Goal: Information Seeking & Learning: Learn about a topic

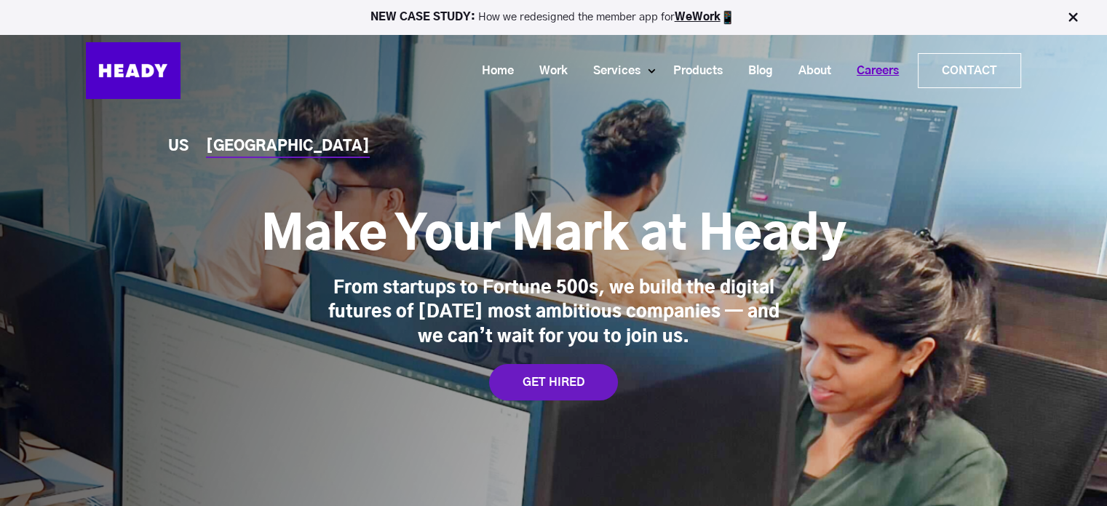
click at [857, 58] on link "Careers" at bounding box center [873, 71] width 68 height 27
click at [544, 384] on div "GET HIRED" at bounding box center [553, 382] width 129 height 36
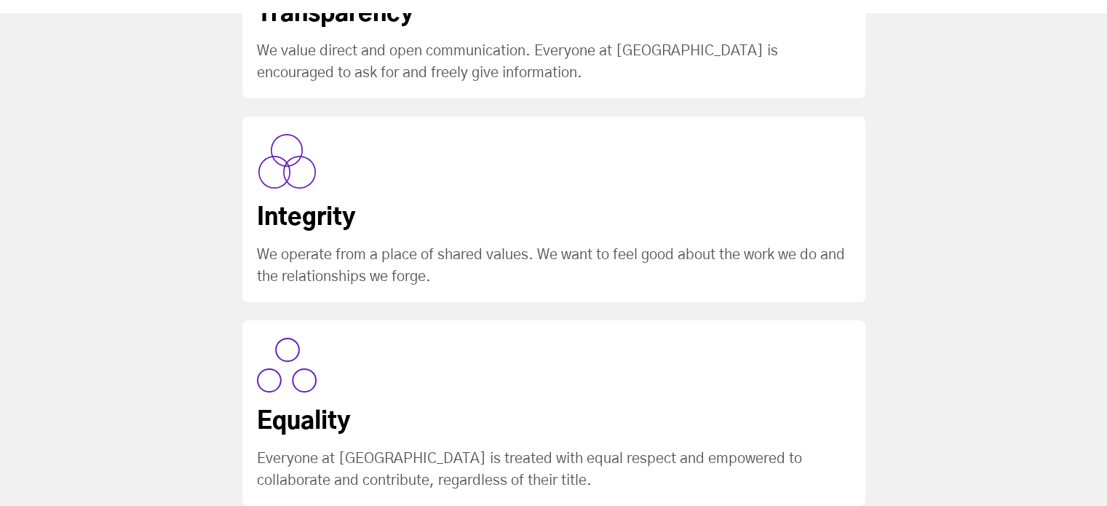
scroll to position [3956, 0]
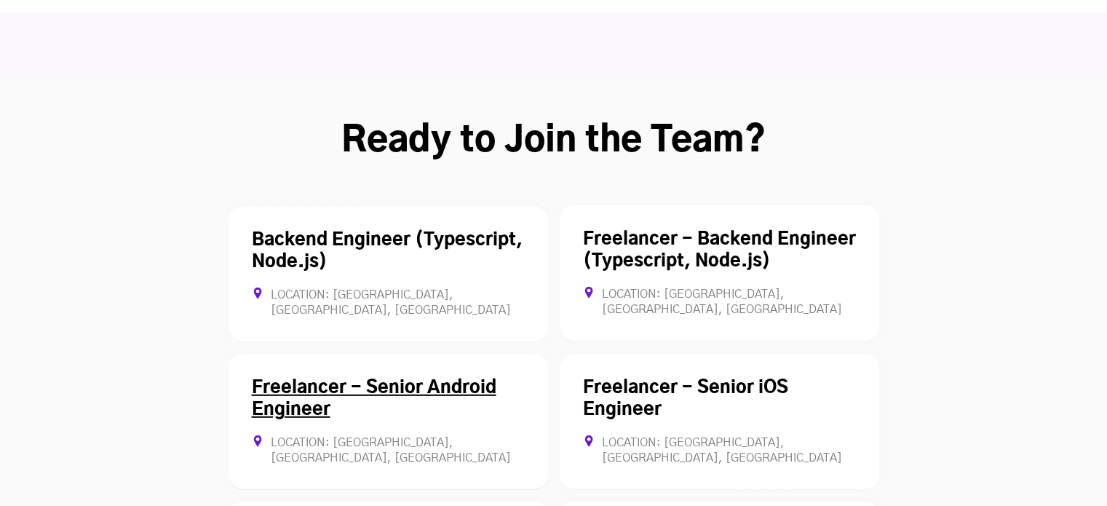
click at [394, 379] on link "Freelancer - Senior Android Engineer" at bounding box center [374, 398] width 245 height 39
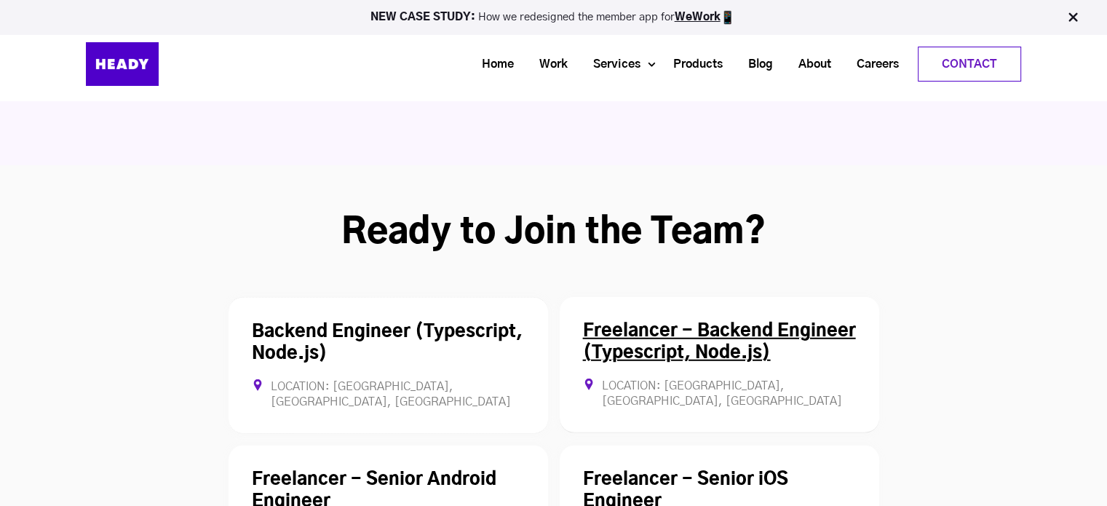
click at [667, 322] on link "Freelancer - Backend Engineer (Typescript, Node.js)" at bounding box center [719, 341] width 273 height 39
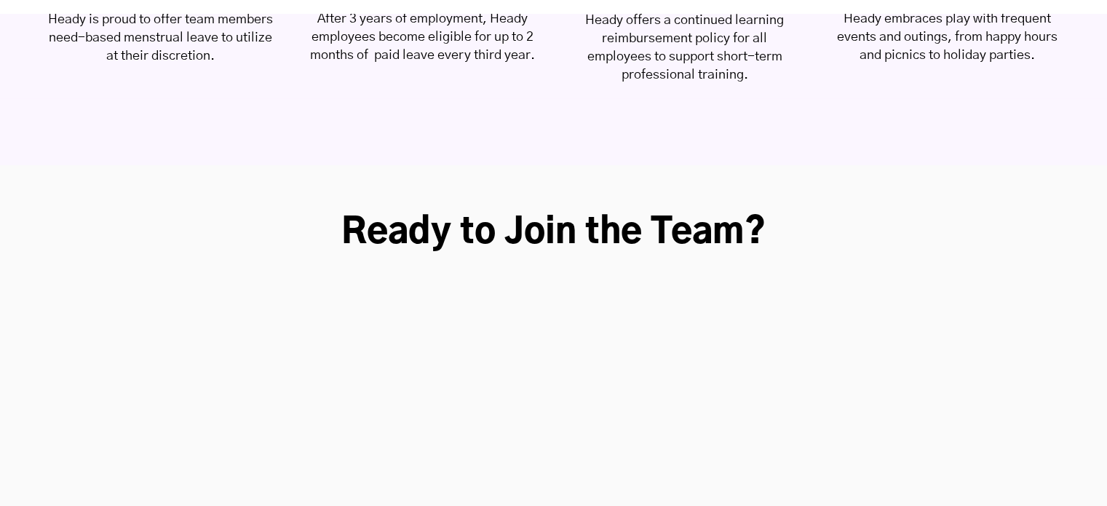
scroll to position [4046, 0]
